Goal: Task Accomplishment & Management: Complete application form

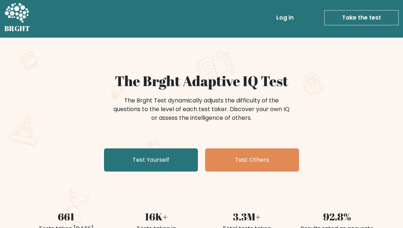
scroll to position [1, 0]
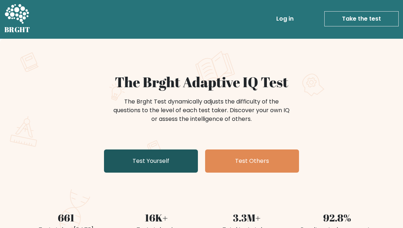
click at [148, 165] on link "Test Yourself" at bounding box center [151, 160] width 94 height 23
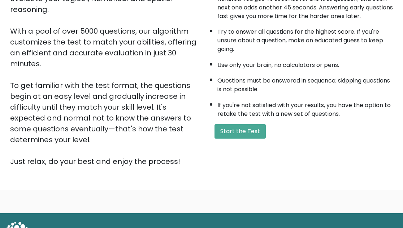
scroll to position [107, 0]
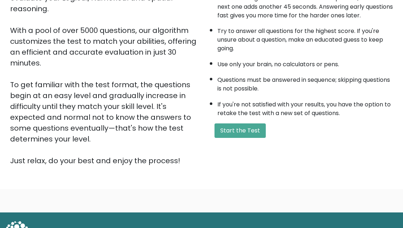
click at [227, 137] on div "A few things before you start: The test has 40 questions and needs to be finish…" at bounding box center [300, 66] width 196 height 199
click at [226, 135] on button "Start the Test" at bounding box center [240, 130] width 51 height 14
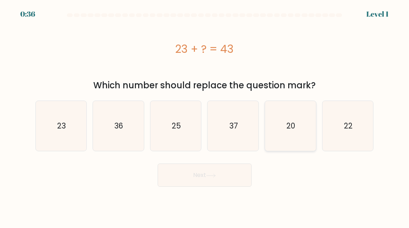
click at [273, 134] on icon "20" at bounding box center [290, 126] width 50 height 50
click at [205, 116] on input "e. 20" at bounding box center [205, 115] width 0 height 2
radio input "true"
click at [229, 169] on button "Next" at bounding box center [205, 174] width 94 height 23
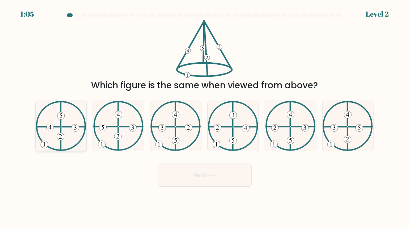
click at [68, 145] on icon at bounding box center [61, 126] width 51 height 50
click at [205, 116] on input "a." at bounding box center [205, 115] width 0 height 2
radio input "true"
click at [177, 181] on button "Next" at bounding box center [205, 174] width 94 height 23
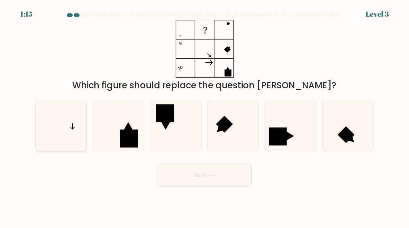
click at [71, 137] on icon at bounding box center [61, 126] width 50 height 50
click at [205, 116] on input "a." at bounding box center [205, 115] width 0 height 2
radio input "true"
click at [191, 174] on button "Next" at bounding box center [205, 174] width 94 height 23
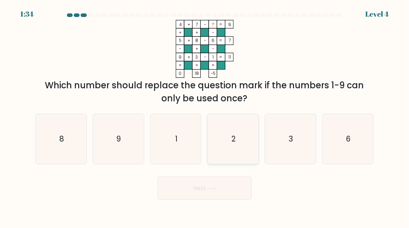
click at [230, 137] on icon "2" at bounding box center [233, 139] width 50 height 50
click at [205, 116] on input "d. 2" at bounding box center [205, 115] width 0 height 2
radio input "true"
click at [214, 184] on button "Next" at bounding box center [205, 187] width 94 height 23
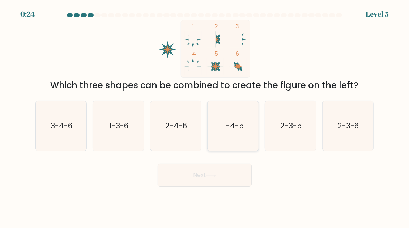
click at [222, 128] on icon "1-4-5" at bounding box center [233, 126] width 50 height 50
click at [205, 116] on input "d. 1-4-5" at bounding box center [205, 115] width 0 height 2
radio input "true"
click at [217, 172] on button "Next" at bounding box center [205, 174] width 94 height 23
click at [207, 175] on button "Next" at bounding box center [205, 174] width 94 height 23
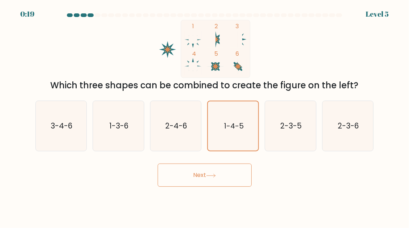
click at [192, 178] on button "Next" at bounding box center [205, 174] width 94 height 23
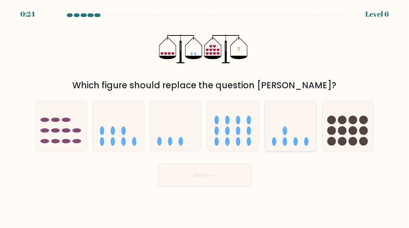
click at [283, 140] on icon at bounding box center [290, 126] width 51 height 42
click at [205, 116] on input "e." at bounding box center [205, 115] width 0 height 2
radio input "true"
click at [208, 179] on button "Next" at bounding box center [205, 174] width 94 height 23
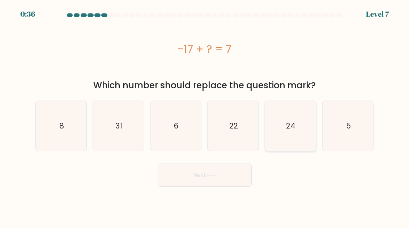
click at [275, 137] on icon "24" at bounding box center [290, 126] width 50 height 50
click at [205, 116] on input "e. 24" at bounding box center [205, 115] width 0 height 2
radio input "true"
click at [230, 166] on button "Next" at bounding box center [205, 174] width 94 height 23
click at [203, 176] on button "Next" at bounding box center [205, 174] width 94 height 23
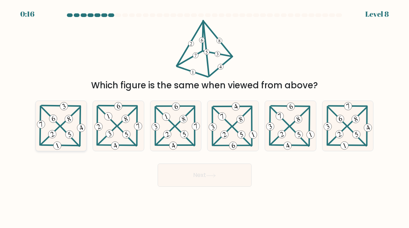
click at [43, 124] on 465 at bounding box center [41, 124] width 10 height 10
click at [205, 116] on input "a." at bounding box center [205, 115] width 0 height 2
radio input "true"
click at [189, 172] on button "Next" at bounding box center [205, 174] width 94 height 23
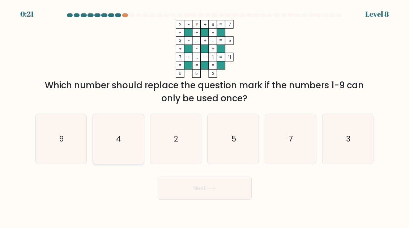
click at [130, 137] on icon "4" at bounding box center [118, 139] width 50 height 50
click at [205, 116] on input "b. 4" at bounding box center [205, 115] width 0 height 2
radio input "true"
click at [195, 197] on button "Next" at bounding box center [205, 187] width 94 height 23
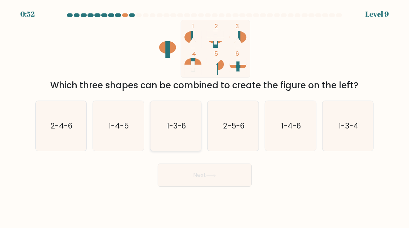
click at [187, 130] on icon "1-3-6" at bounding box center [176, 126] width 50 height 50
click at [205, 116] on input "c. 1-3-6" at bounding box center [205, 115] width 0 height 2
radio input "true"
click at [194, 170] on button "Next" at bounding box center [205, 174] width 94 height 23
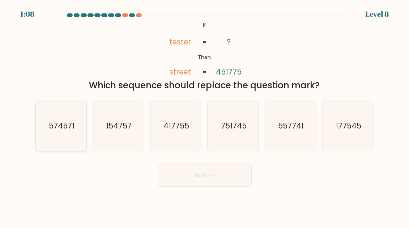
click at [60, 134] on icon "574571" at bounding box center [61, 126] width 50 height 50
click at [205, 116] on input "a. 574571" at bounding box center [205, 115] width 0 height 2
radio input "true"
click at [207, 176] on button "Next" at bounding box center [205, 174] width 94 height 23
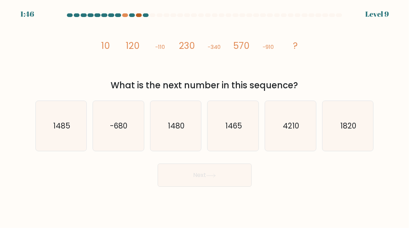
click at [138, 14] on div at bounding box center [139, 15] width 6 height 4
click at [178, 117] on icon "1480" at bounding box center [176, 126] width 50 height 50
click at [205, 116] on input "c. 1480" at bounding box center [205, 115] width 0 height 2
radio input "true"
click at [188, 172] on button "Next" at bounding box center [205, 174] width 94 height 23
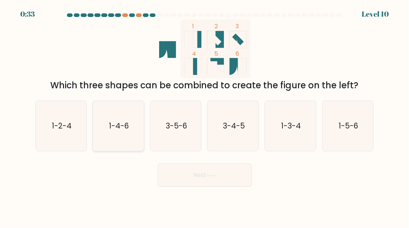
click at [118, 128] on text "1-4-6" at bounding box center [119, 125] width 20 height 10
click at [205, 116] on input "b. 1-4-6" at bounding box center [205, 115] width 0 height 2
radio input "true"
click at [170, 165] on button "Next" at bounding box center [205, 174] width 94 height 23
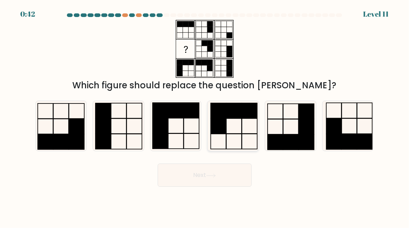
click at [219, 133] on rect at bounding box center [218, 126] width 15 height 15
click at [205, 116] on input "d." at bounding box center [205, 115] width 0 height 2
radio input "true"
click at [219, 167] on button "Next" at bounding box center [205, 174] width 94 height 23
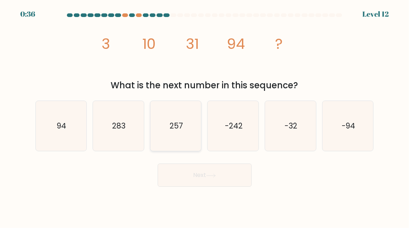
click at [174, 127] on text "257" at bounding box center [176, 125] width 13 height 10
click at [205, 116] on input "c. 257" at bounding box center [205, 115] width 0 height 2
radio input "true"
click at [191, 173] on button "Next" at bounding box center [205, 174] width 94 height 23
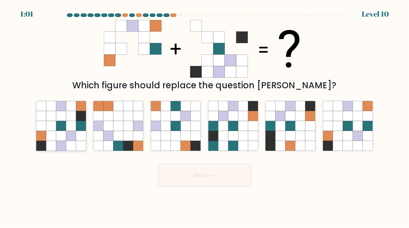
click at [63, 124] on icon at bounding box center [61, 126] width 10 height 10
click at [205, 116] on input "a." at bounding box center [205, 115] width 0 height 2
radio input "true"
click at [187, 183] on button "Next" at bounding box center [205, 174] width 94 height 23
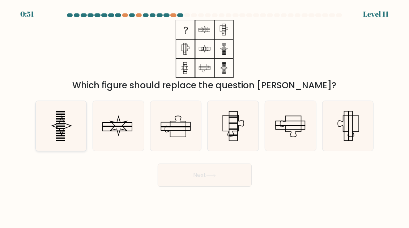
click at [73, 125] on icon at bounding box center [61, 126] width 50 height 50
click at [205, 116] on input "a." at bounding box center [205, 115] width 0 height 2
radio input "true"
click at [182, 173] on button "Next" at bounding box center [205, 174] width 94 height 23
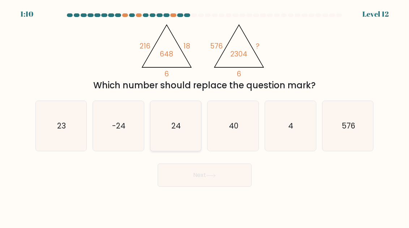
click at [171, 132] on icon "24" at bounding box center [176, 126] width 50 height 50
click at [205, 116] on input "c. 24" at bounding box center [205, 115] width 0 height 2
radio input "true"
click at [177, 172] on button "Next" at bounding box center [205, 174] width 94 height 23
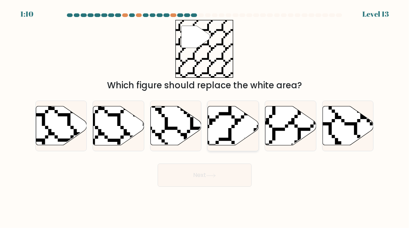
click at [229, 121] on icon at bounding box center [233, 125] width 51 height 39
click at [205, 116] on input "d." at bounding box center [205, 115] width 0 height 2
radio input "true"
click at [212, 189] on body "1:10 Level 13" at bounding box center [204, 114] width 409 height 228
click at [212, 181] on button "Next" at bounding box center [205, 174] width 94 height 23
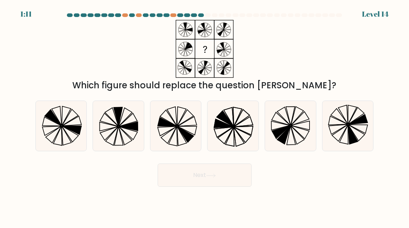
click at [328, 21] on div "Which figure should replace the question mark?" at bounding box center [204, 56] width 347 height 72
click at [174, 47] on icon at bounding box center [204, 49] width 90 height 58
click at [195, 55] on rect at bounding box center [185, 48] width 19 height 19
click at [231, 127] on icon at bounding box center [223, 123] width 19 height 9
click at [205, 116] on input "d." at bounding box center [205, 115] width 0 height 2
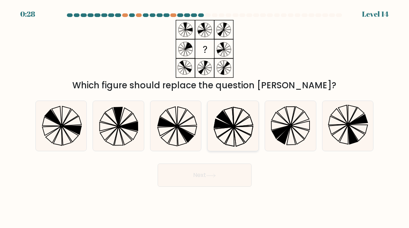
radio input "true"
click at [213, 174] on icon at bounding box center [211, 176] width 10 height 4
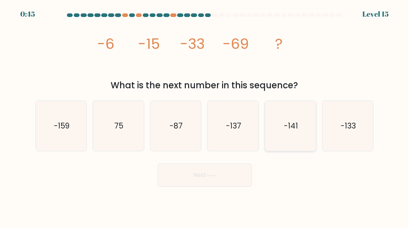
click at [276, 133] on icon "-141" at bounding box center [290, 126] width 50 height 50
click at [205, 116] on input "e. -141" at bounding box center [205, 115] width 0 height 2
radio input "true"
click at [223, 167] on button "Next" at bounding box center [205, 174] width 94 height 23
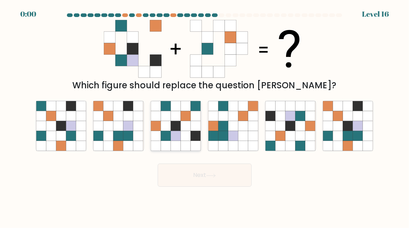
click at [190, 138] on icon at bounding box center [186, 136] width 10 height 10
click at [205, 116] on input "c." at bounding box center [205, 115] width 0 height 2
radio input "true"
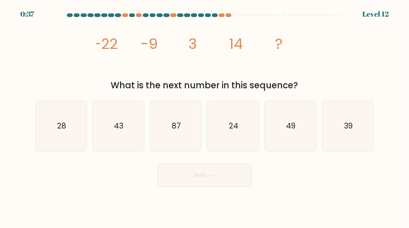
click at [380, 15] on form at bounding box center [204, 99] width 409 height 173
